Goal: Complete application form

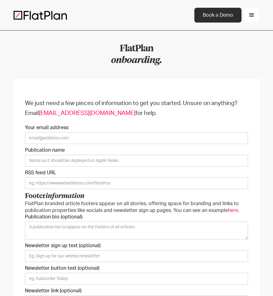
click at [228, 210] on span "here" at bounding box center [233, 210] width 10 height 5
click at [230, 209] on span "here" at bounding box center [233, 210] width 10 height 5
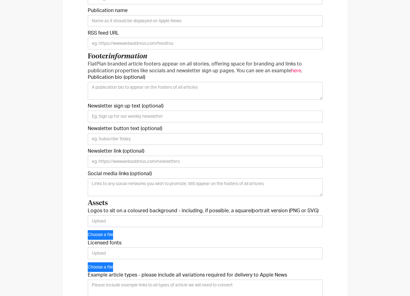
scroll to position [247, 0]
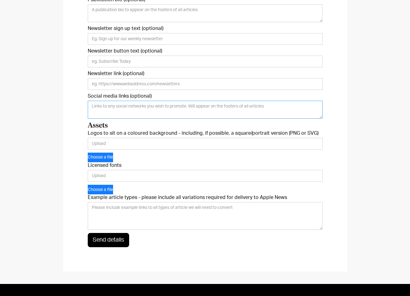
click at [185, 105] on textarea "Social media links (optional)" at bounding box center [205, 110] width 235 height 18
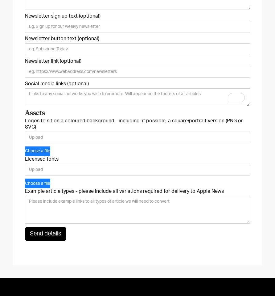
scroll to position [241, 0]
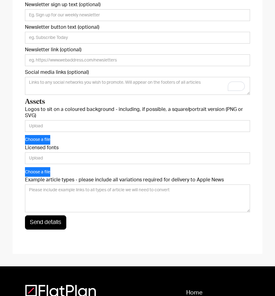
click at [174, 111] on label "Logos to sit on a coloured background - including, if possible, a square/portra…" at bounding box center [137, 112] width 225 height 12
click at [174, 120] on input "Logos to sit on a coloured background - including, if possible, a square/portra…" at bounding box center [137, 126] width 225 height 12
click at [174, 111] on label "Logos to sit on a coloured background - including, if possible, a square/portra…" at bounding box center [137, 112] width 225 height 12
click at [174, 120] on input "Logos to sit on a coloured background - including, if possible, a square/portra…" at bounding box center [137, 126] width 225 height 12
click at [174, 111] on label "Logos to sit on a coloured background - including, if possible, a square/portra…" at bounding box center [137, 112] width 225 height 12
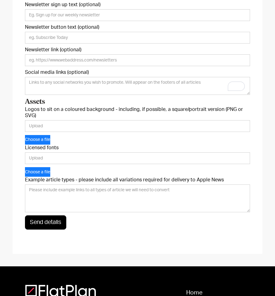
click at [174, 120] on input "Logos to sit on a coloured background - including, if possible, a square/portra…" at bounding box center [137, 126] width 225 height 12
copy label "square"
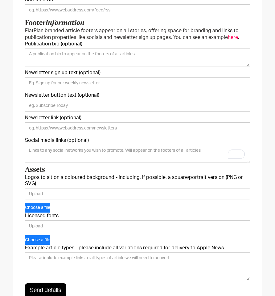
scroll to position [315, 0]
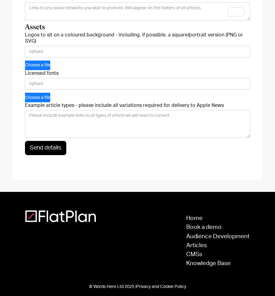
click at [126, 102] on label "Example article types - please include all variations required for delivery to …" at bounding box center [137, 105] width 225 height 6
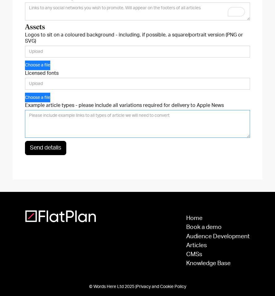
click at [126, 110] on textarea "Example article types - please include all variations required for delivery to …" at bounding box center [137, 124] width 225 height 28
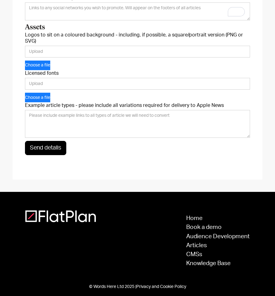
click at [126, 102] on label "Example article types - please include all variations required for delivery to …" at bounding box center [137, 105] width 225 height 6
click at [126, 110] on textarea "Example article types - please include all variations required for delivery to …" at bounding box center [137, 124] width 225 height 28
click at [126, 102] on label "Example article types - please include all variations required for delivery to …" at bounding box center [137, 105] width 225 height 6
click at [126, 110] on textarea "Example article types - please include all variations required for delivery to …" at bounding box center [137, 124] width 225 height 28
copy label "variations"
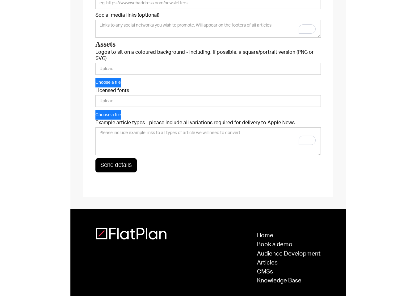
scroll to position [0, 0]
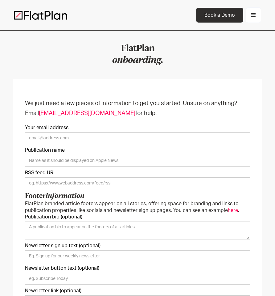
click at [16, 43] on h1 "FlatPlan onboarding." at bounding box center [138, 54] width 248 height 23
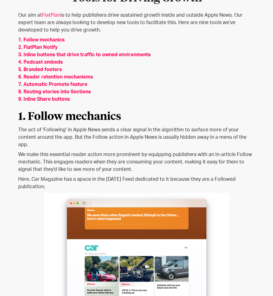
scroll to position [193, 0]
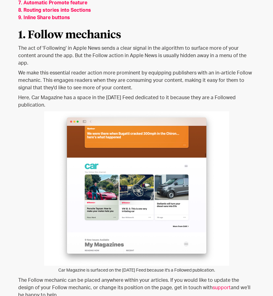
click at [143, 94] on p "Here, Car Magazine has a space in the Today Feed dedicated to it because they a…" at bounding box center [136, 101] width 237 height 15
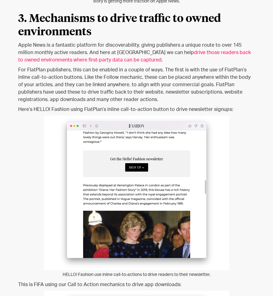
scroll to position [1007, 0]
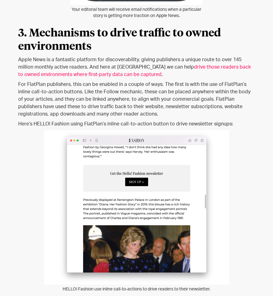
click at [99, 65] on link "drive those readers back to owned environments where first-party data can be ca…" at bounding box center [134, 71] width 233 height 12
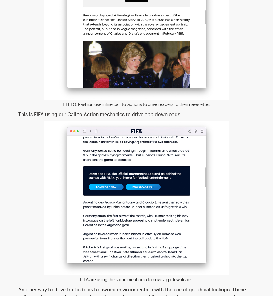
scroll to position [1223, 0]
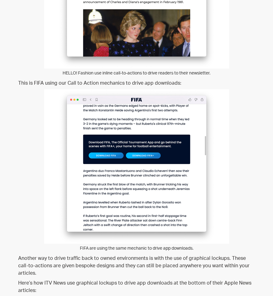
click at [85, 100] on img at bounding box center [136, 166] width 185 height 154
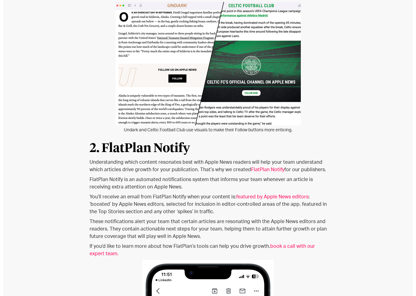
scroll to position [644, 0]
